Goal: Task Accomplishment & Management: Use online tool/utility

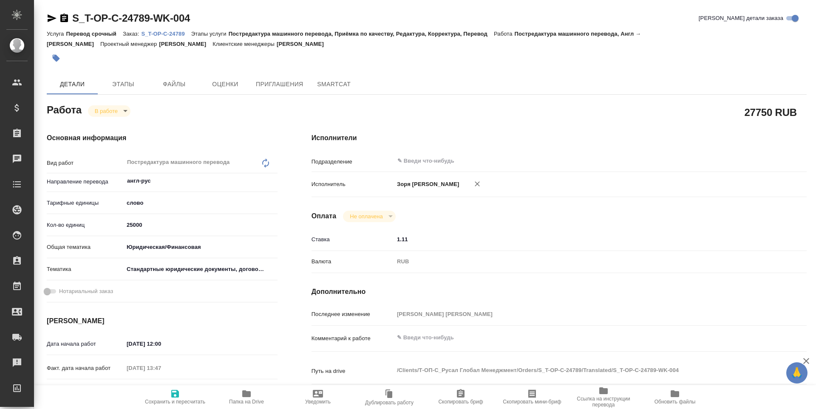
type textarea "x"
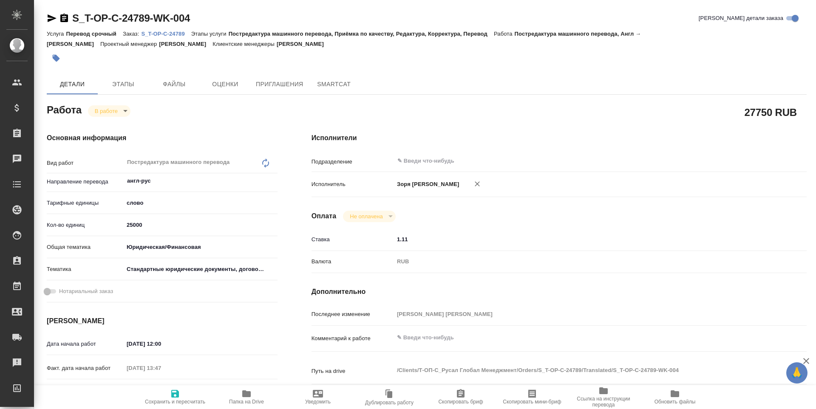
type textarea "x"
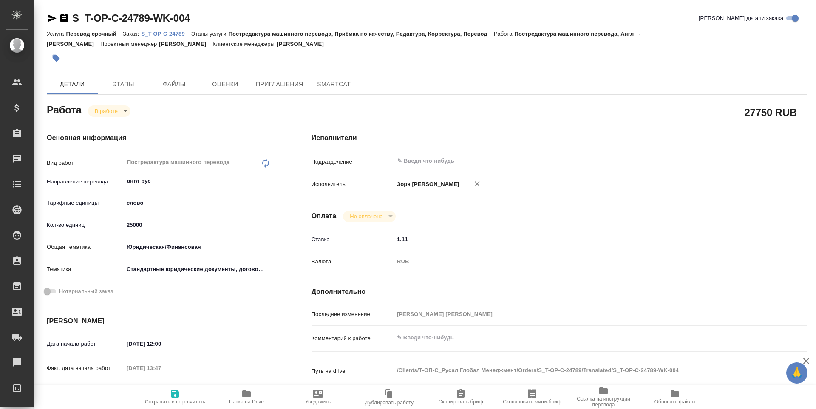
type textarea "x"
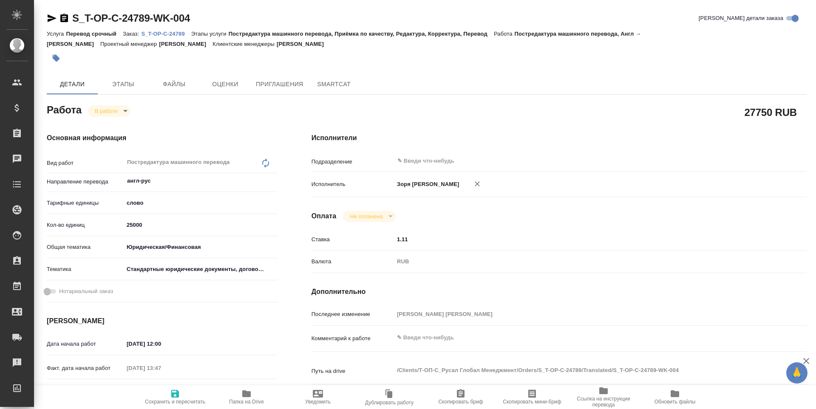
type textarea "x"
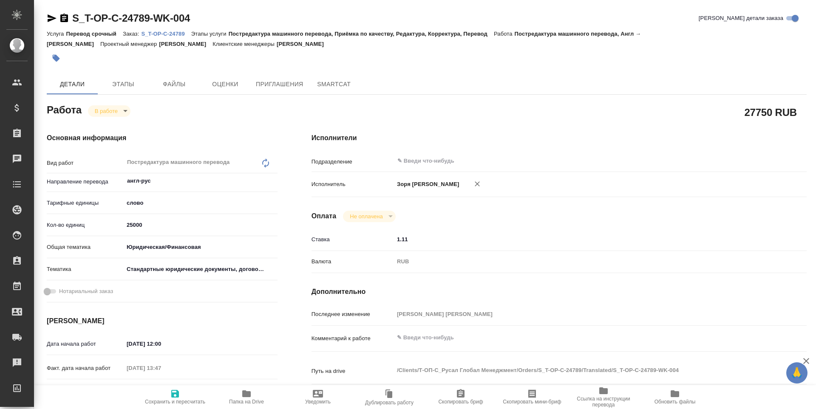
type textarea "x"
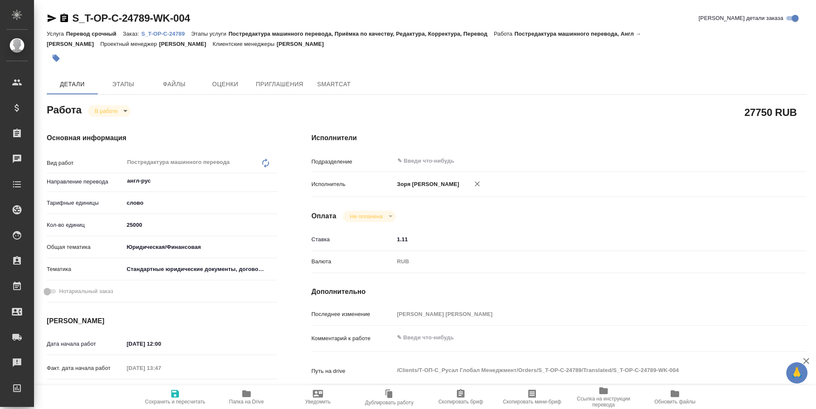
type textarea "x"
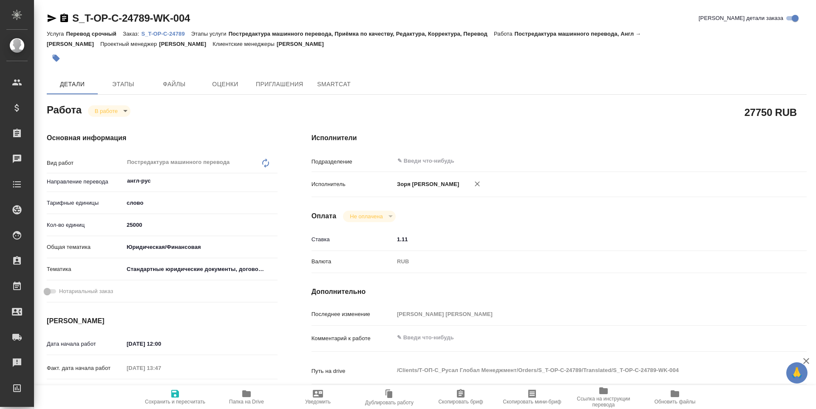
type textarea "x"
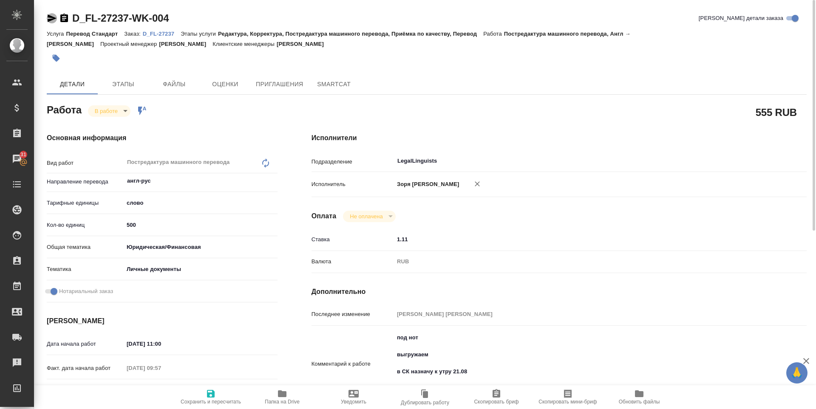
click at [48, 20] on icon "button" at bounding box center [52, 18] width 9 height 8
